Goal: Check status: Check status

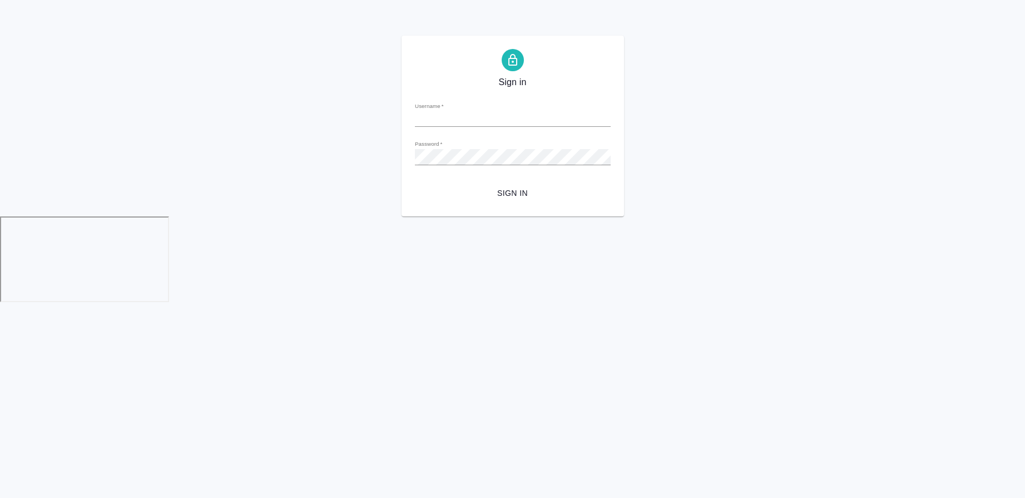
type input "v.morozova@awatera.com"
click at [512, 195] on span "Sign in" at bounding box center [513, 193] width 178 height 14
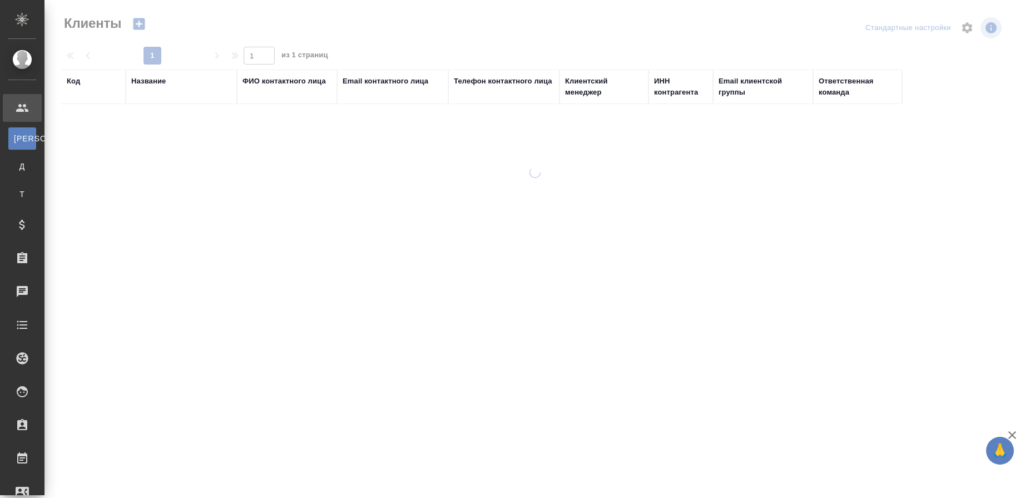
select select "RU"
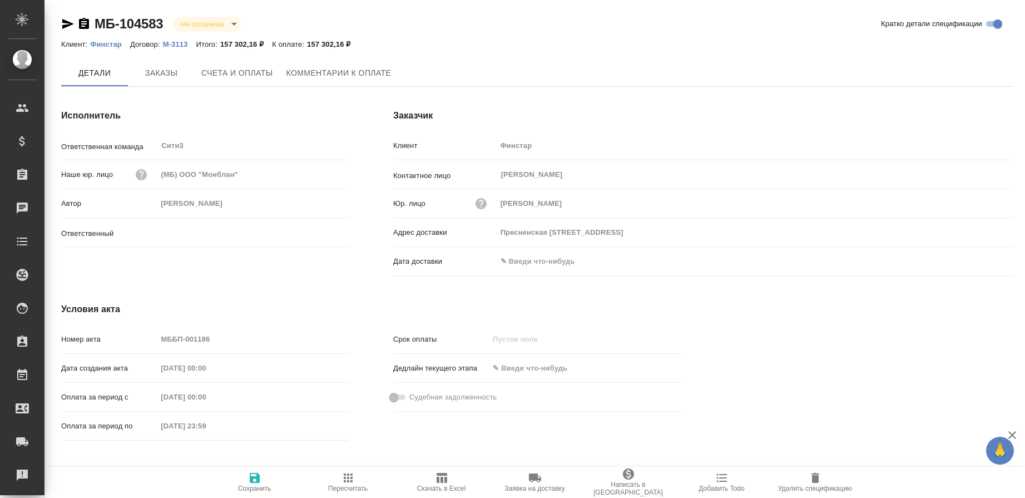
type input "[PERSON_NAME]"
click at [170, 72] on span "Заказы" at bounding box center [161, 74] width 53 height 14
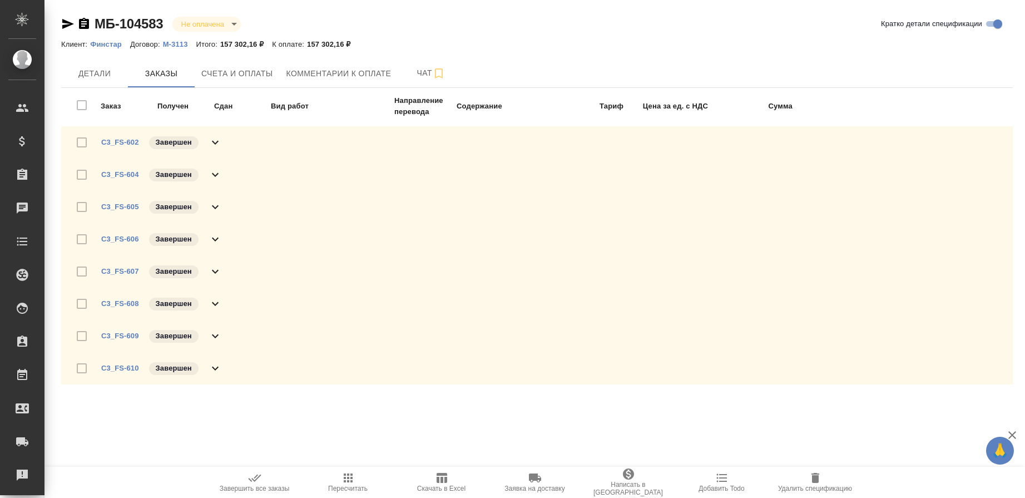
click at [214, 141] on icon at bounding box center [215, 142] width 13 height 13
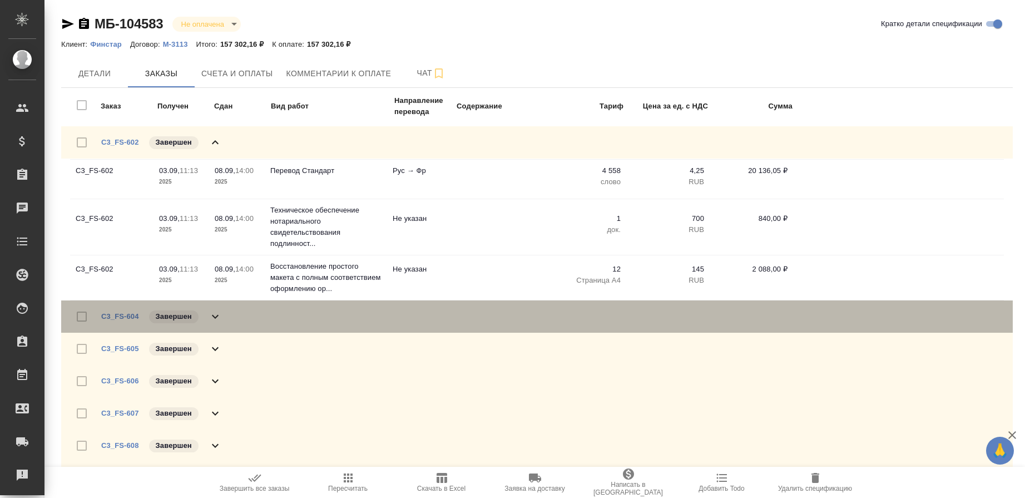
click at [214, 314] on icon at bounding box center [215, 316] width 13 height 13
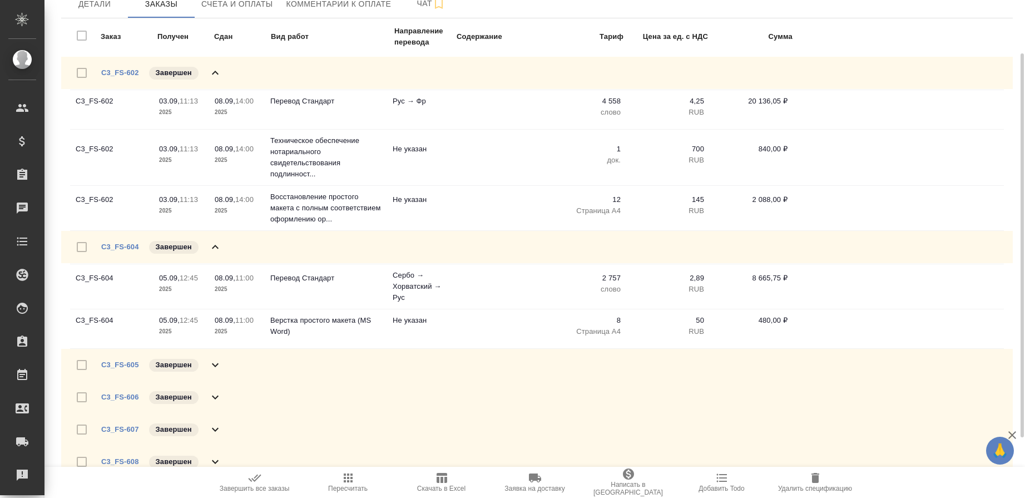
scroll to position [139, 0]
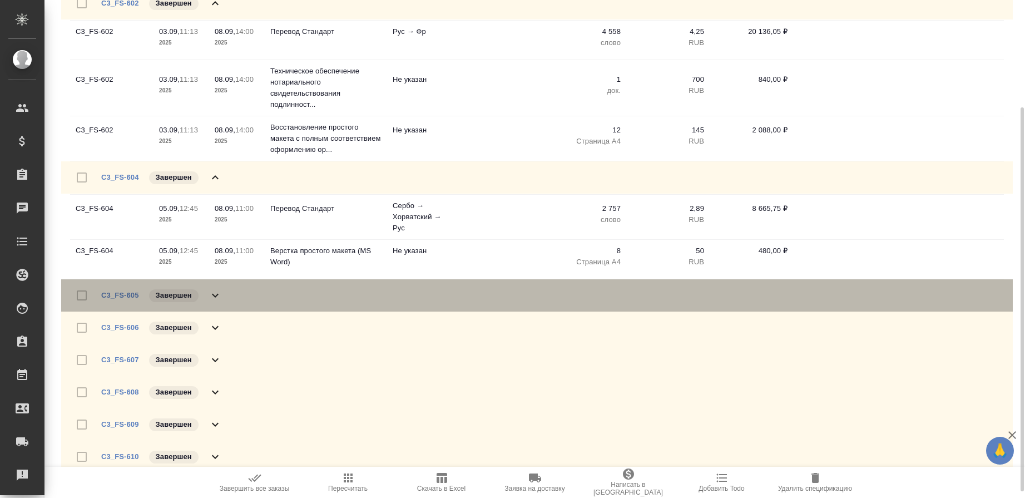
click at [216, 295] on icon at bounding box center [215, 296] width 7 height 4
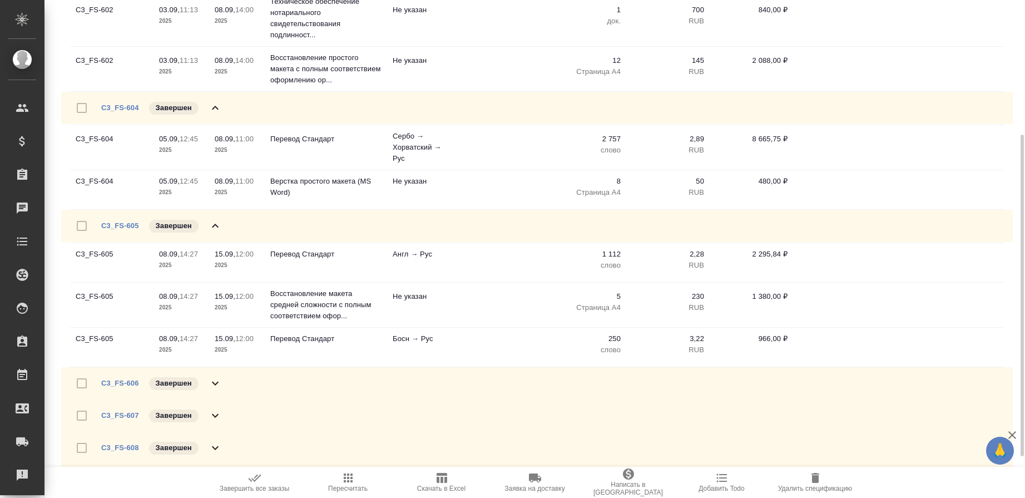
scroll to position [273, 0]
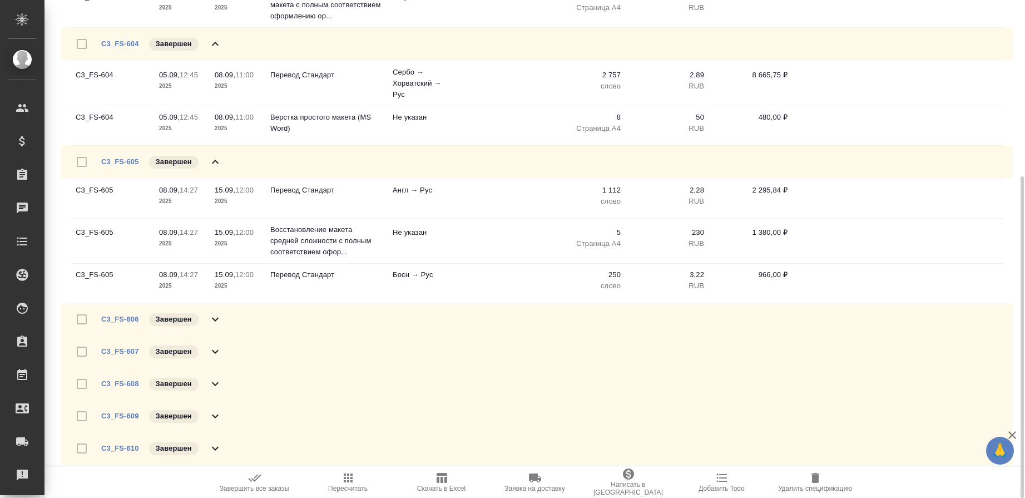
click at [214, 318] on icon at bounding box center [215, 319] width 13 height 13
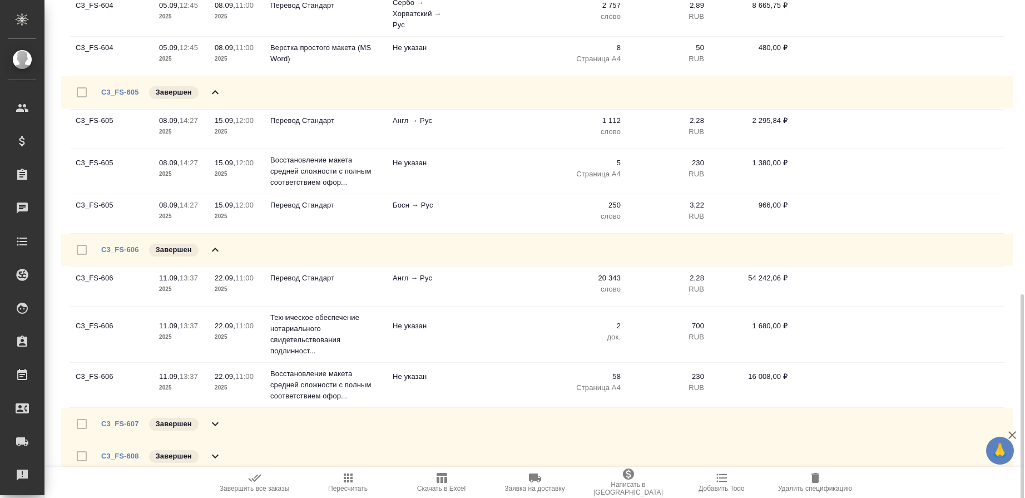
scroll to position [414, 0]
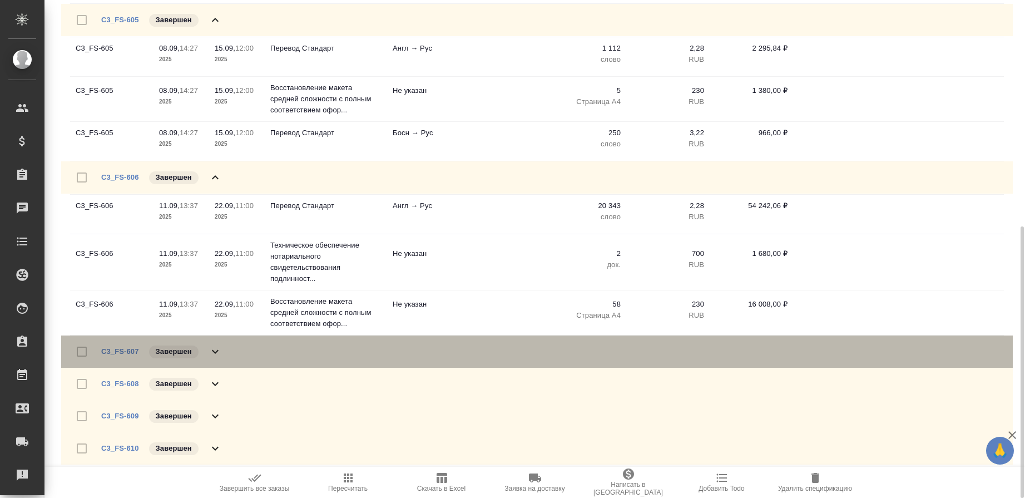
click at [215, 349] on icon at bounding box center [215, 351] width 13 height 13
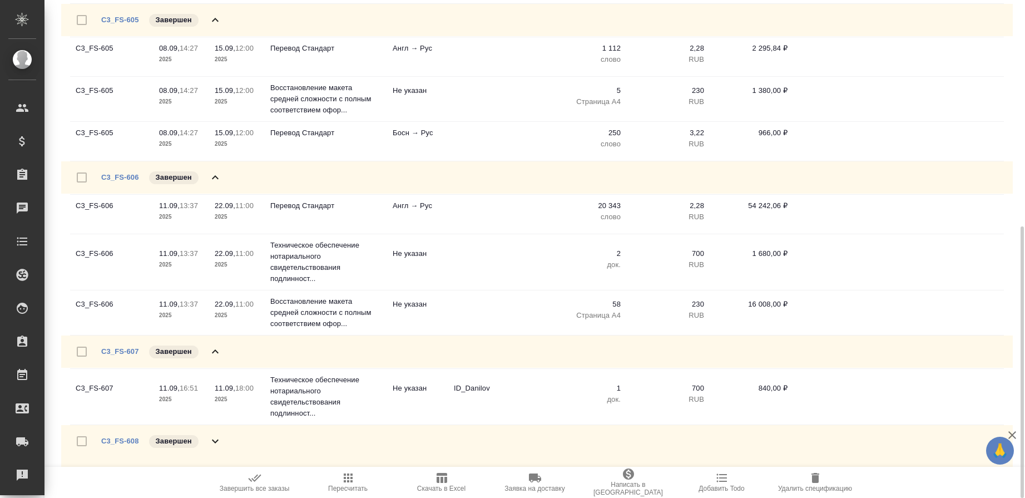
scroll to position [472, 0]
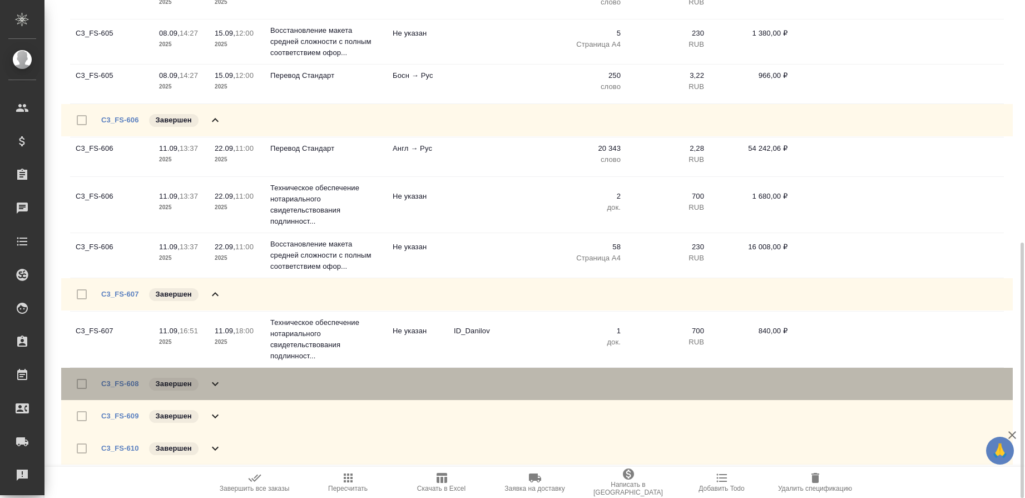
click at [215, 382] on icon at bounding box center [215, 383] width 13 height 13
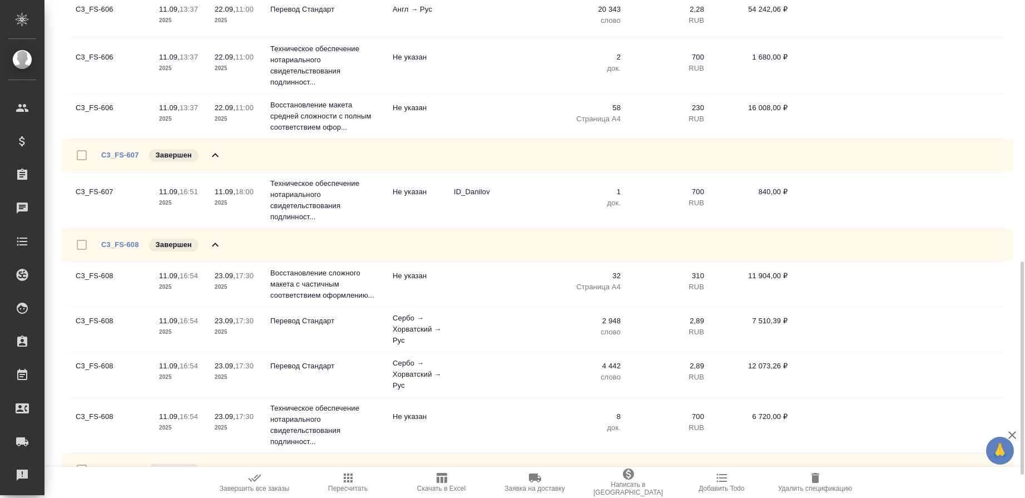
scroll to position [664, 0]
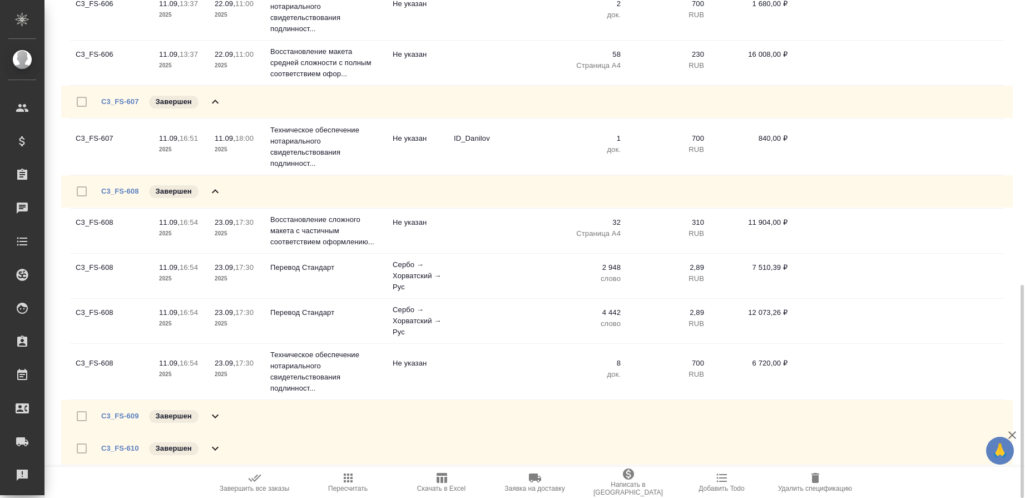
click at [216, 415] on icon at bounding box center [215, 415] width 13 height 13
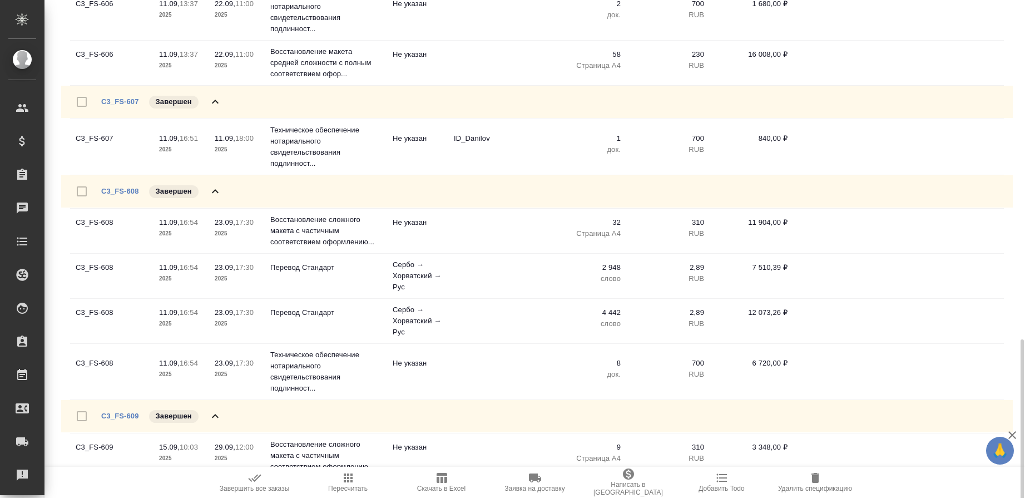
scroll to position [710, 0]
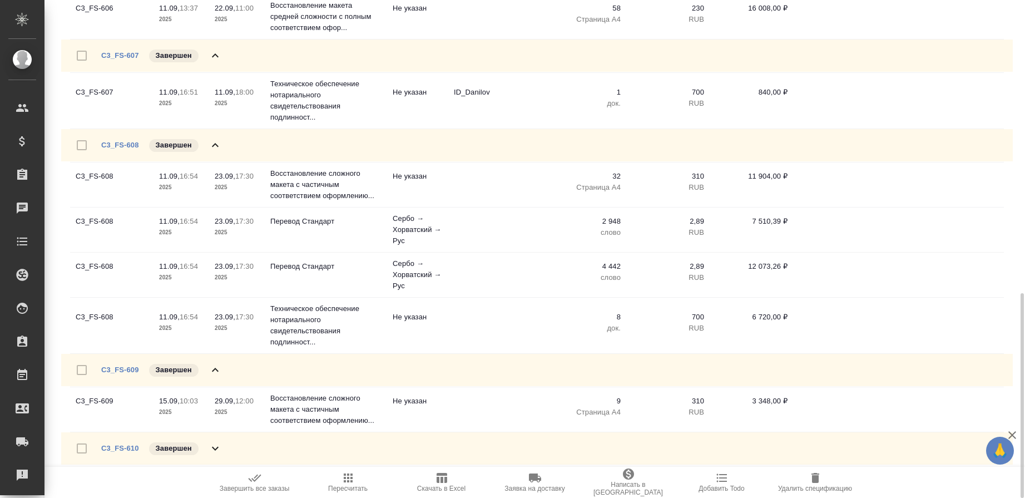
click at [218, 445] on icon at bounding box center [215, 448] width 13 height 13
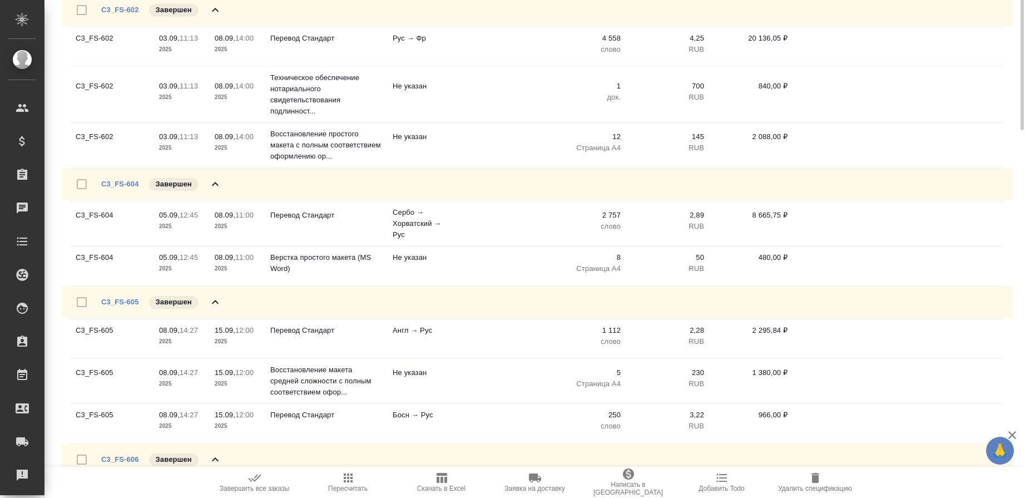
scroll to position [0, 0]
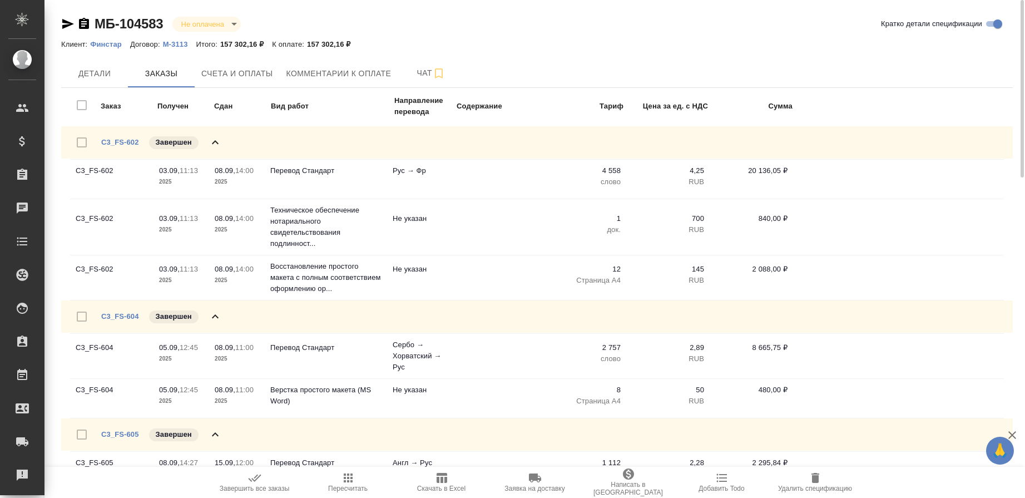
click at [83, 23] on icon "button" at bounding box center [83, 23] width 13 height 13
